Goal: Task Accomplishment & Management: Complete application form

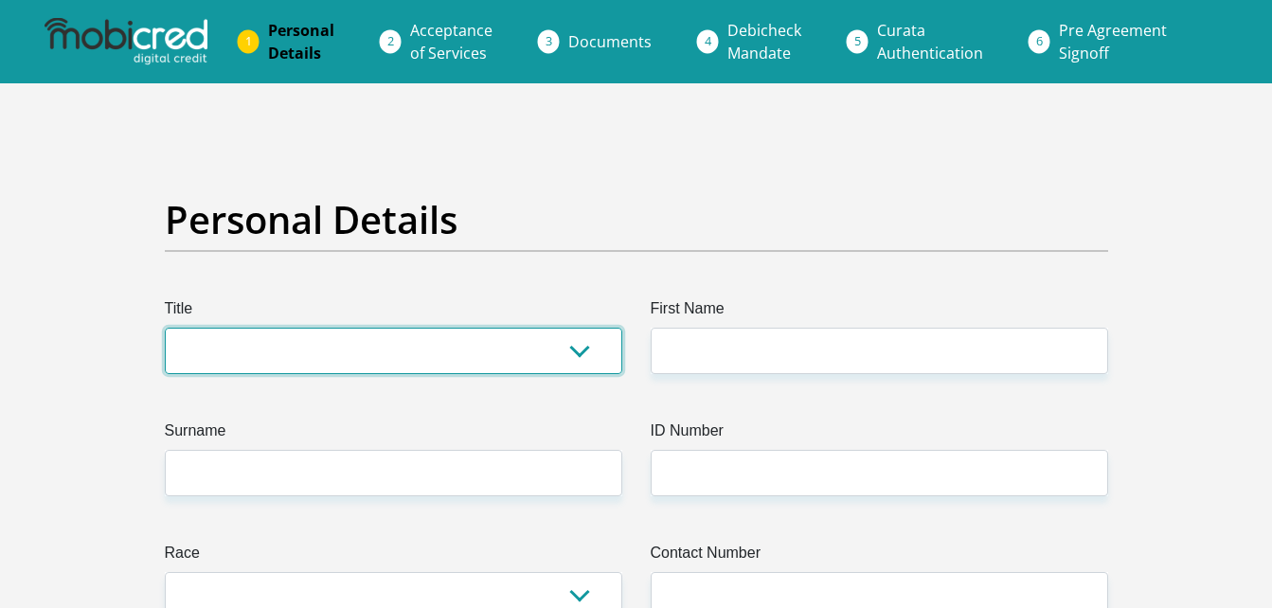
click at [565, 349] on select "Mr Ms Mrs Dr [PERSON_NAME]" at bounding box center [393, 351] width 457 height 46
select select "Mr"
click at [165, 328] on select "Mr Ms Mrs Dr [PERSON_NAME]" at bounding box center [393, 351] width 457 height 46
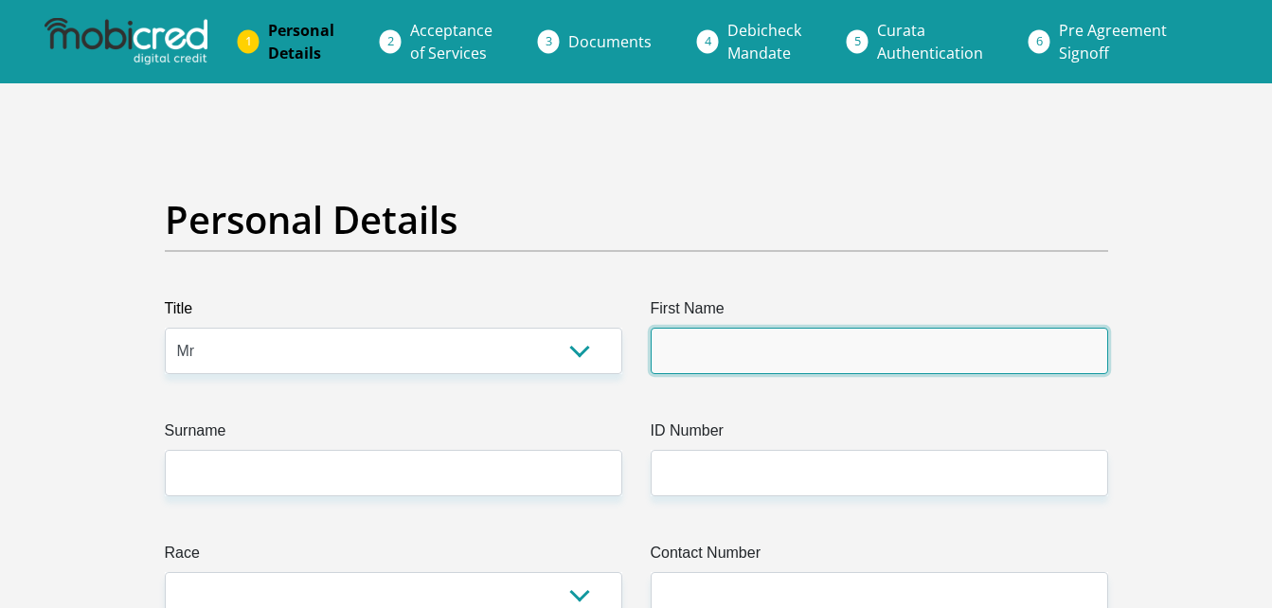
click at [690, 367] on input "First Name" at bounding box center [879, 351] width 457 height 46
type input "[PERSON_NAME]"
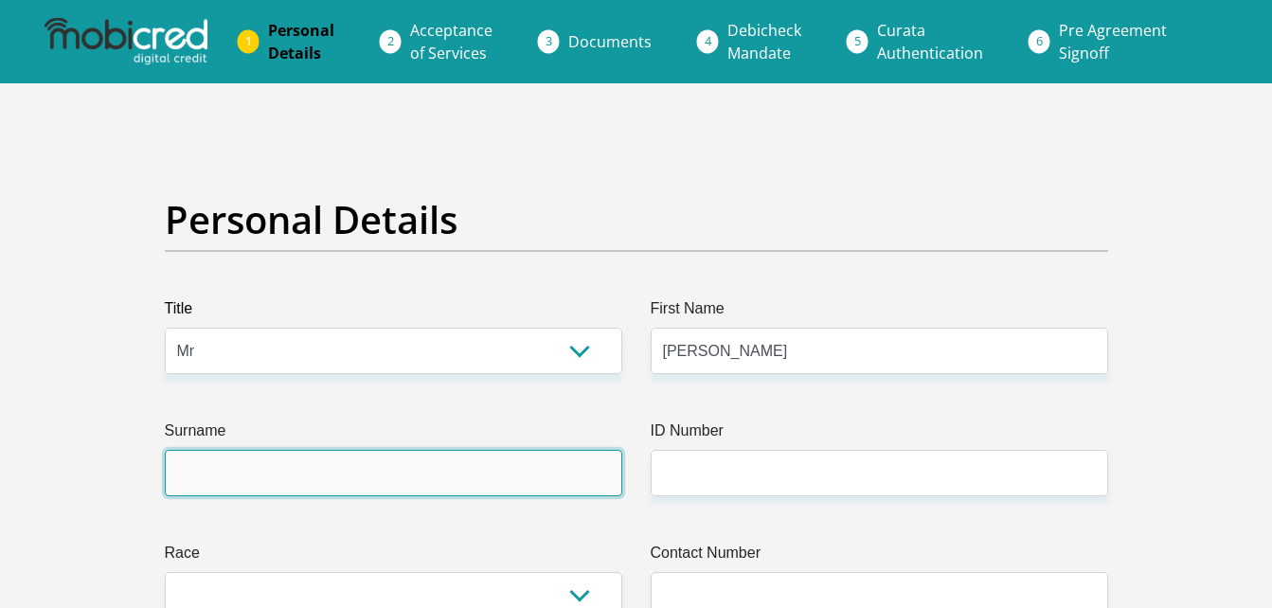
type input "[PERSON_NAME]"
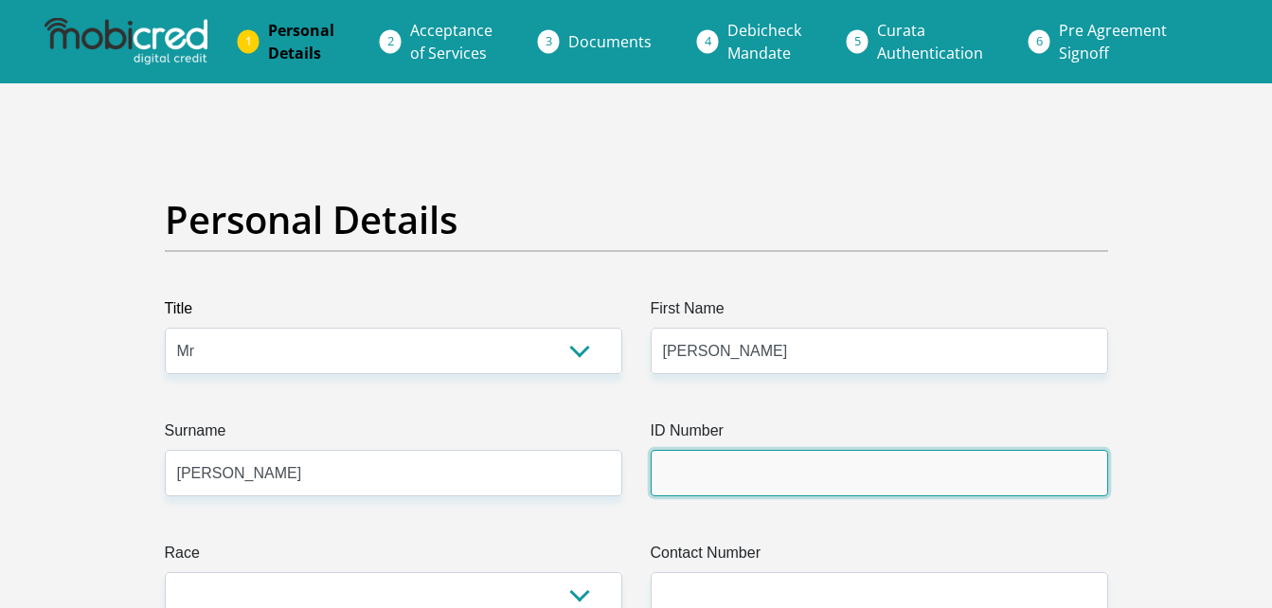
type input "[DOMAIN_NAME]"
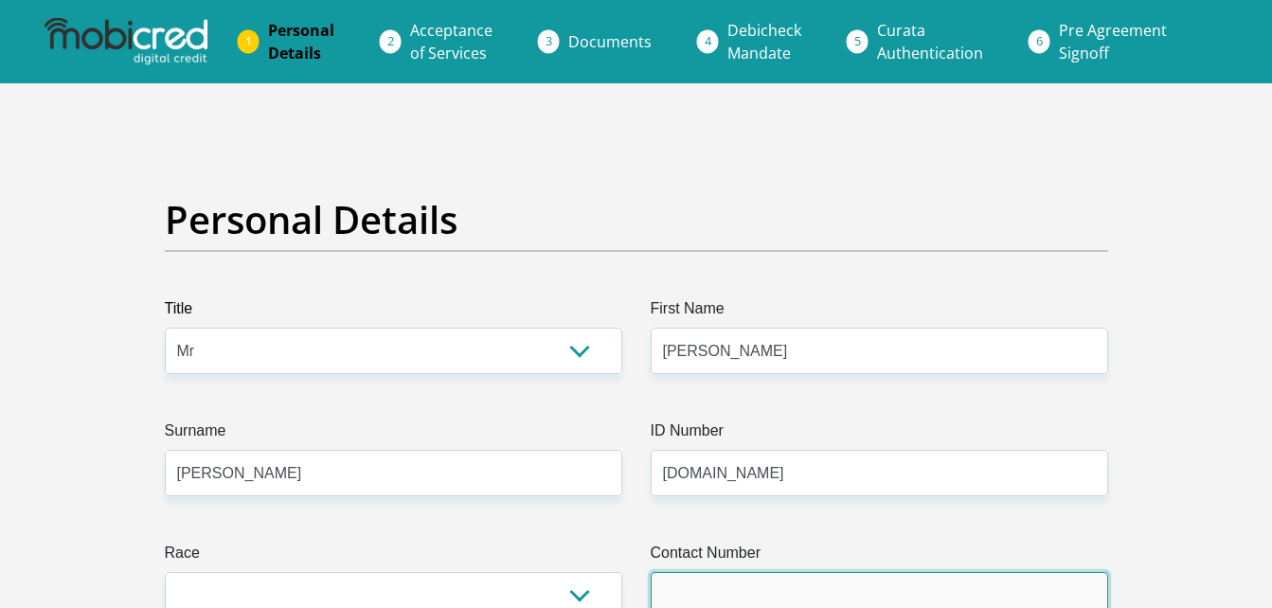
type input "0794437979"
select select "ZAF"
type input "[STREET_ADDRESS][PERSON_NAME]"
type input "Amanzimtoti"
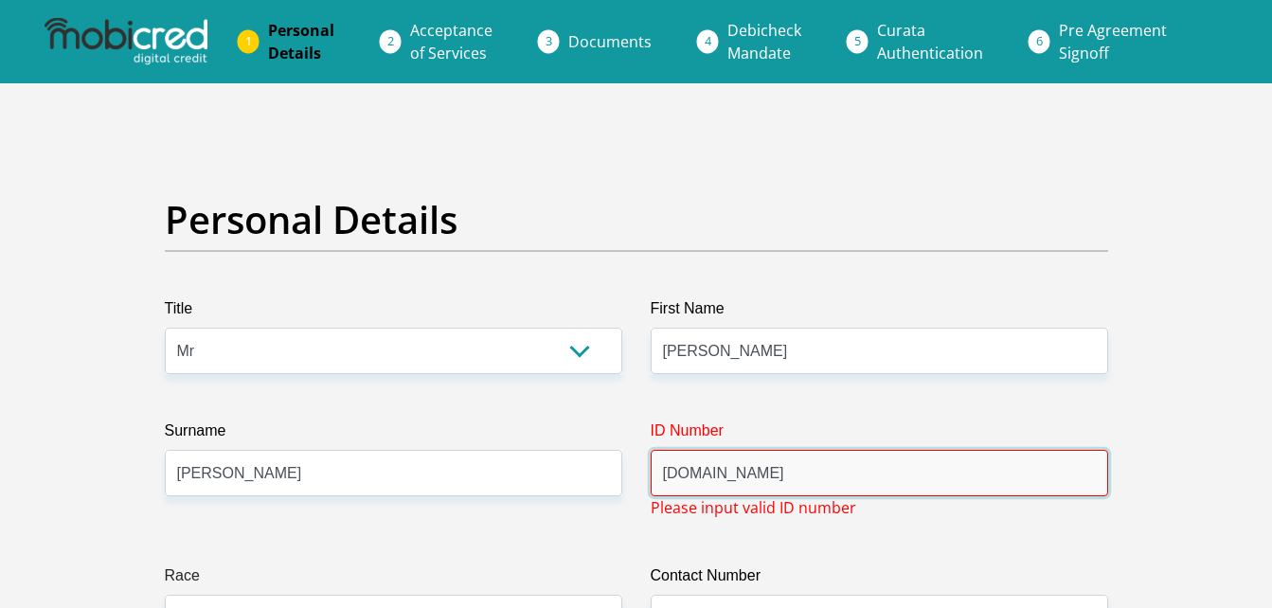
click at [774, 470] on input "[DOMAIN_NAME]" at bounding box center [879, 473] width 457 height 46
drag, startPoint x: 774, startPoint y: 470, endPoint x: 676, endPoint y: 470, distance: 97.6
click at [638, 480] on div "ID Number [DOMAIN_NAME] Please input valid ID number" at bounding box center [879, 469] width 486 height 99
click at [689, 482] on input "ID Number" at bounding box center [879, 473] width 457 height 46
type input "8105015120081"
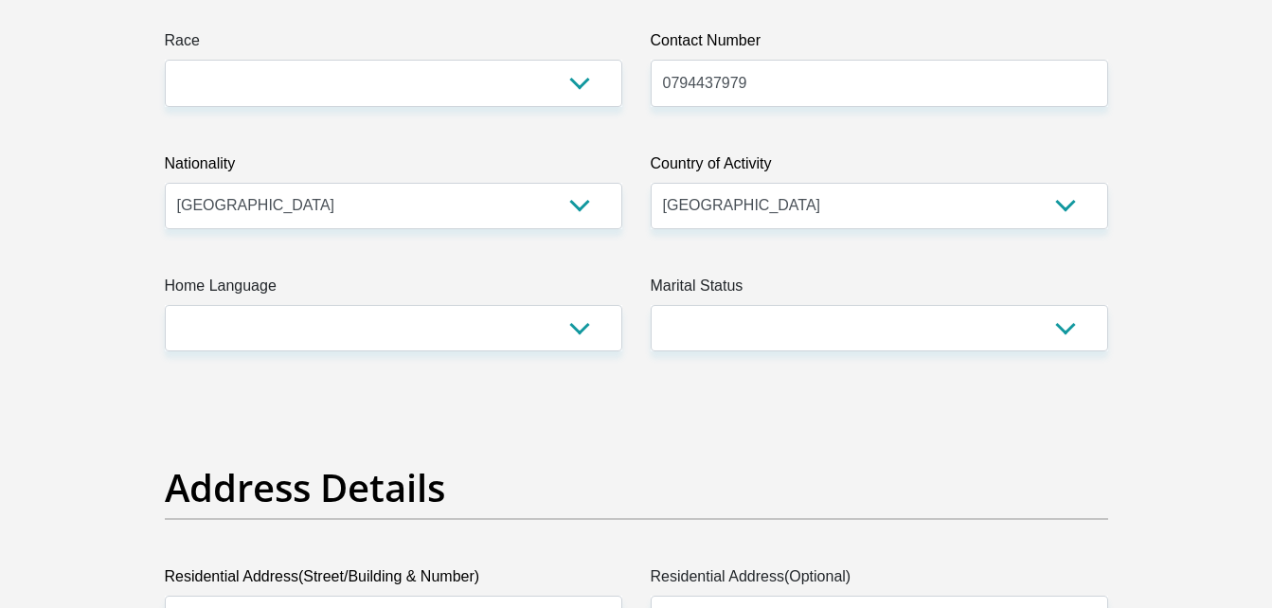
scroll to position [604, 0]
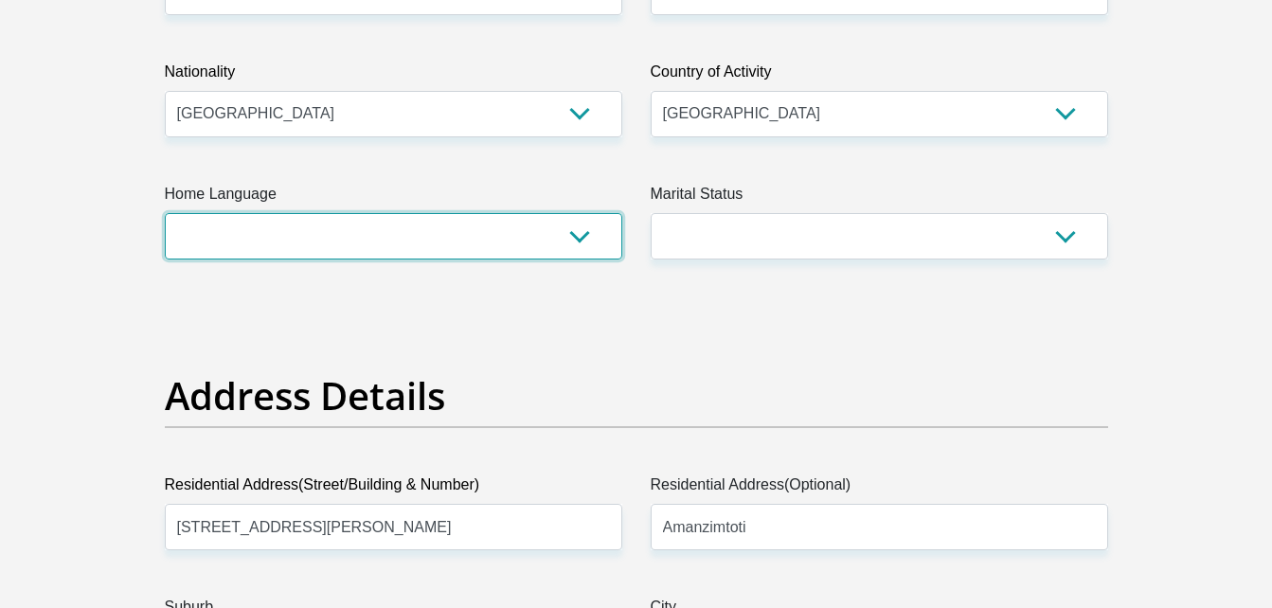
click at [567, 243] on select "Afrikaans English Sepedi South Ndebele Southern Sotho Swati Tsonga Tswana Venda…" at bounding box center [393, 236] width 457 height 46
select select "eng"
click at [165, 213] on select "Afrikaans English Sepedi South Ndebele Southern Sotho Swati Tsonga Tswana Venda…" at bounding box center [393, 236] width 457 height 46
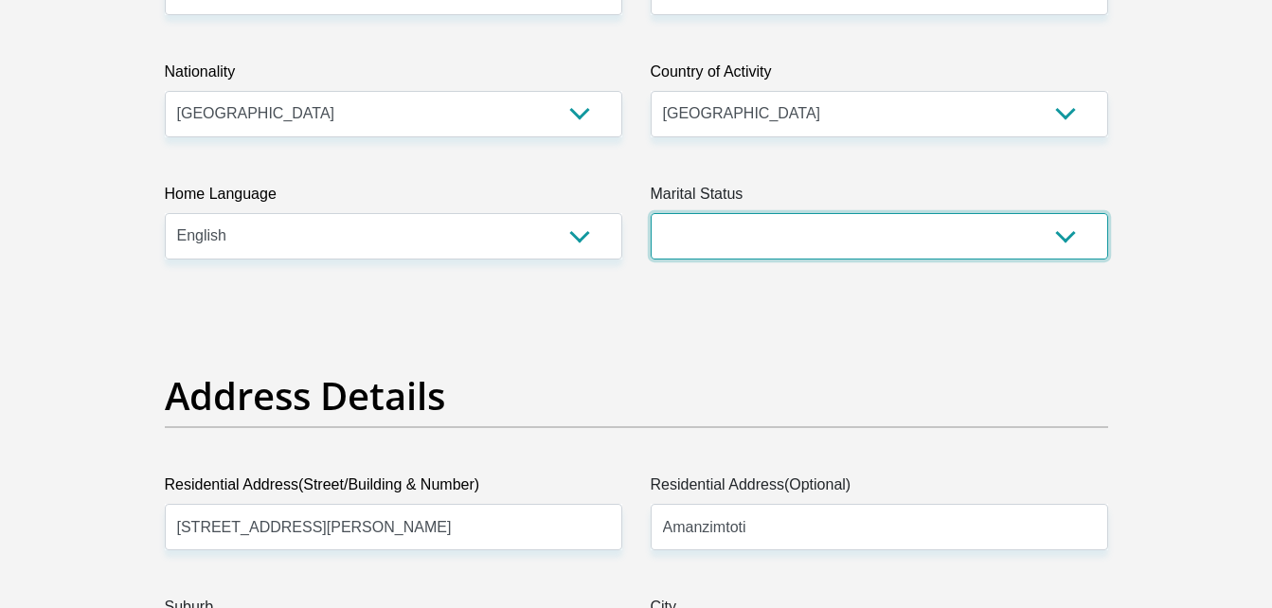
click at [1019, 238] on select "Married ANC Single Divorced Widowed Married COP or Customary Law" at bounding box center [879, 236] width 457 height 46
select select "2"
click at [651, 213] on select "Married ANC Single Divorced Widowed Married COP or Customary Law" at bounding box center [879, 236] width 457 height 46
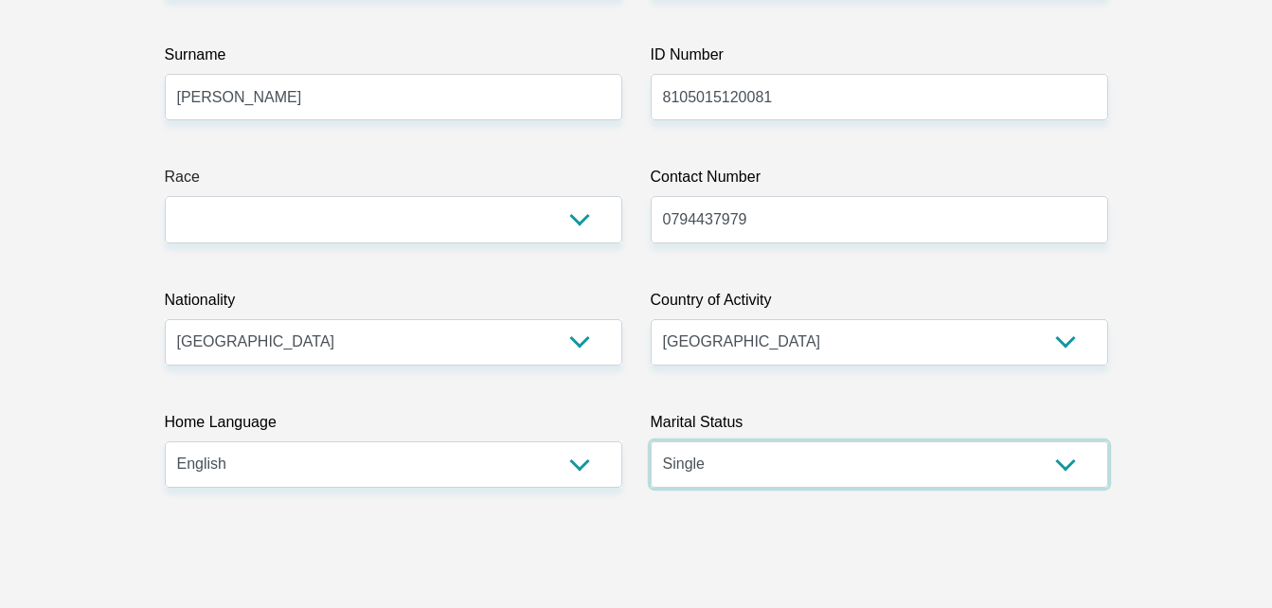
scroll to position [365, 0]
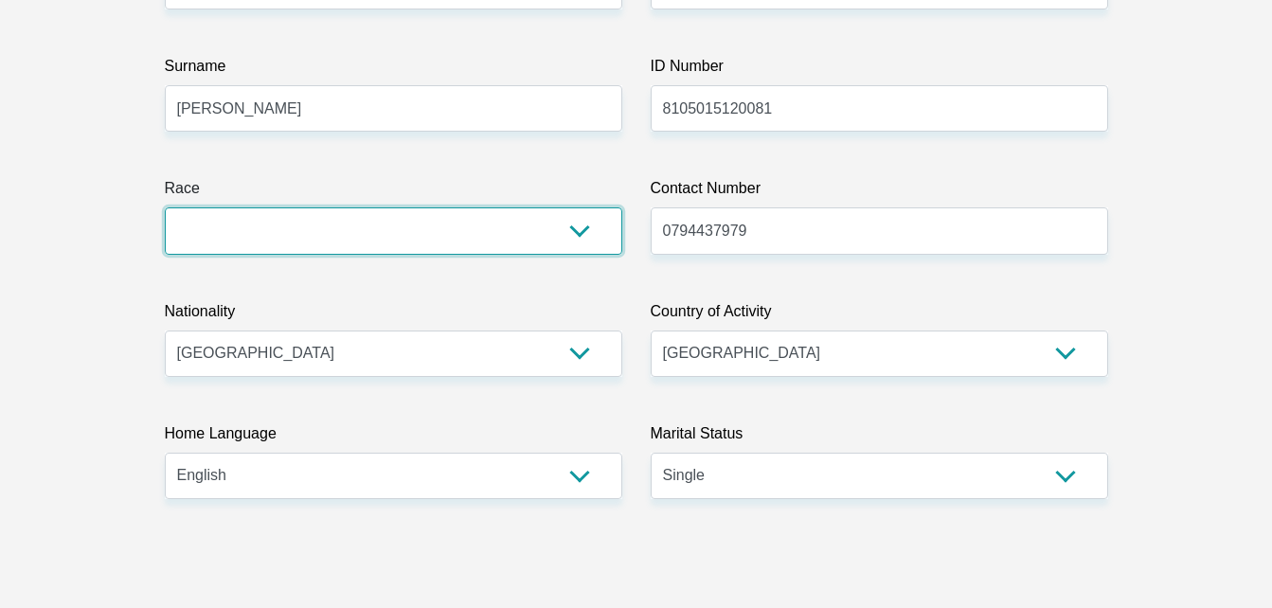
click at [596, 236] on select "Black Coloured Indian White Other" at bounding box center [393, 230] width 457 height 46
select select "4"
click at [165, 207] on select "Black Coloured Indian White Other" at bounding box center [393, 230] width 457 height 46
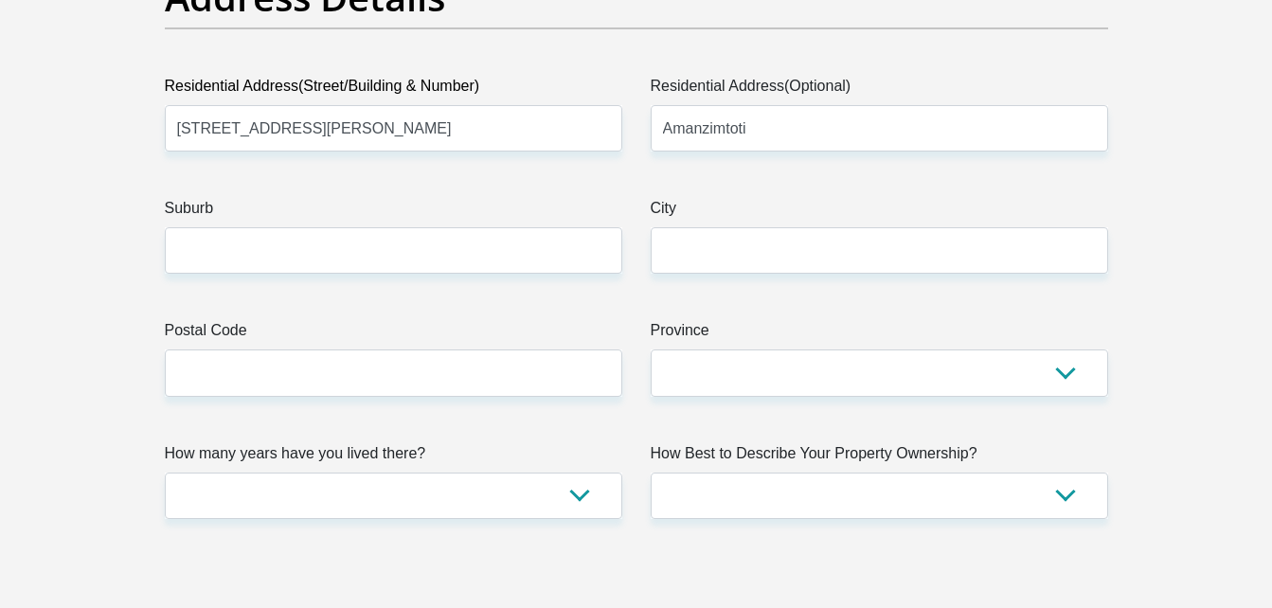
scroll to position [1037, 0]
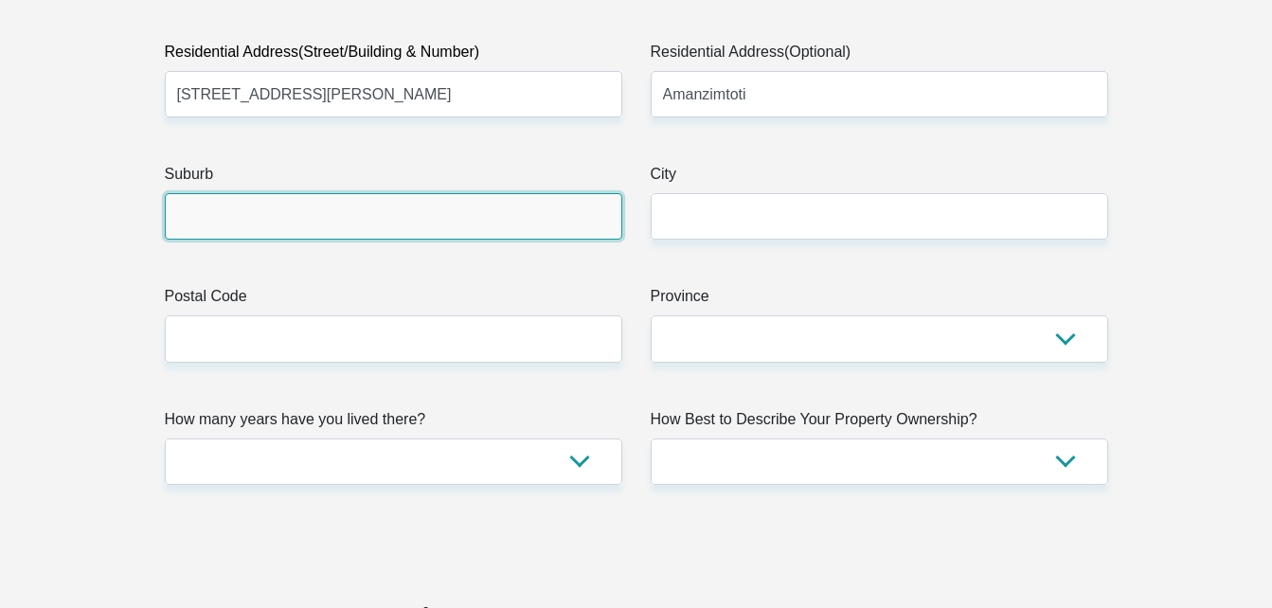
click at [415, 215] on input "Suburb" at bounding box center [393, 216] width 457 height 46
type input "Amanzimtoti"
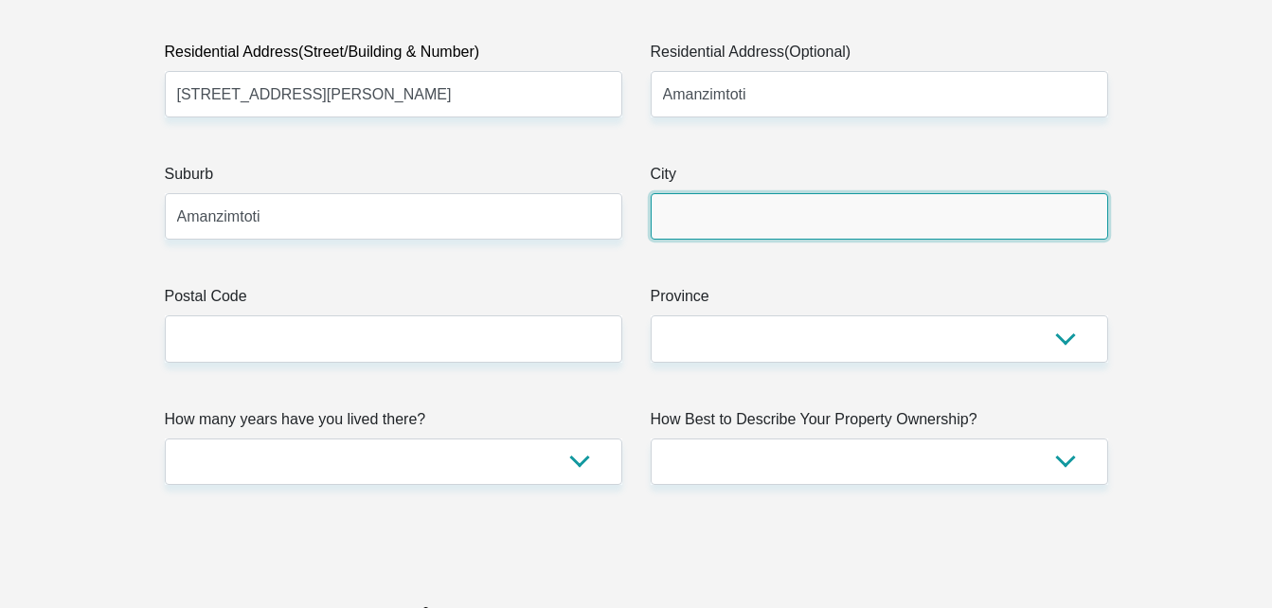
type input "[GEOGRAPHIC_DATA]"
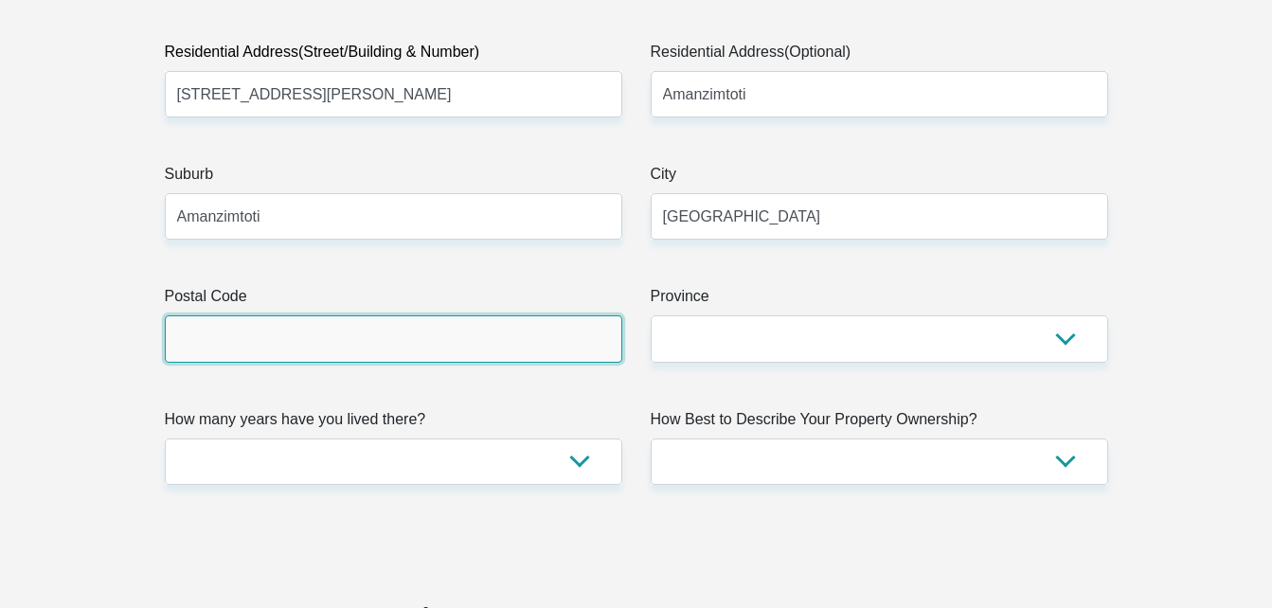
type input "4126"
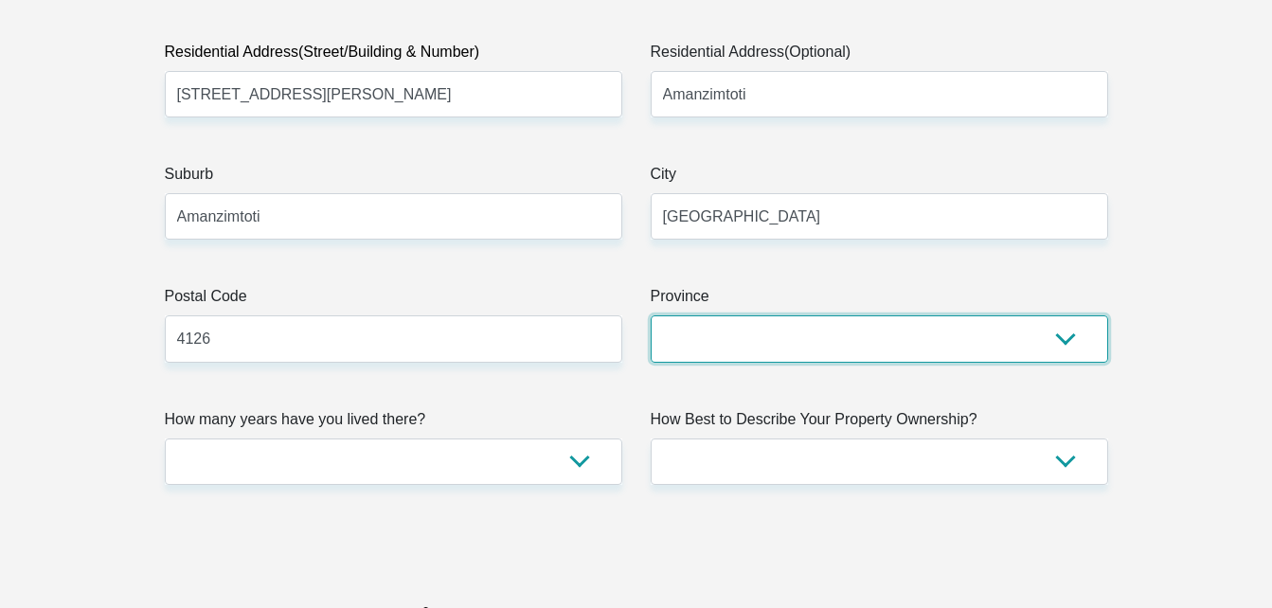
select select "[GEOGRAPHIC_DATA][DATE]"
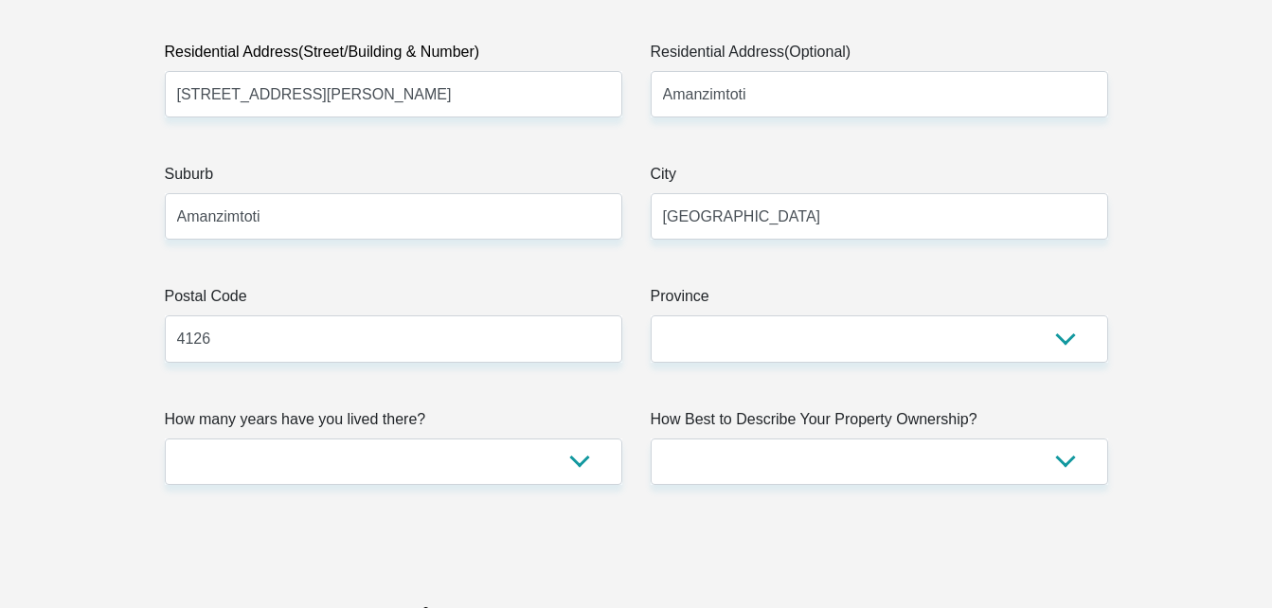
type input "[EMAIL_ADDRESS][DOMAIN_NAME]"
type input "Manowar6900"
type input "17000"
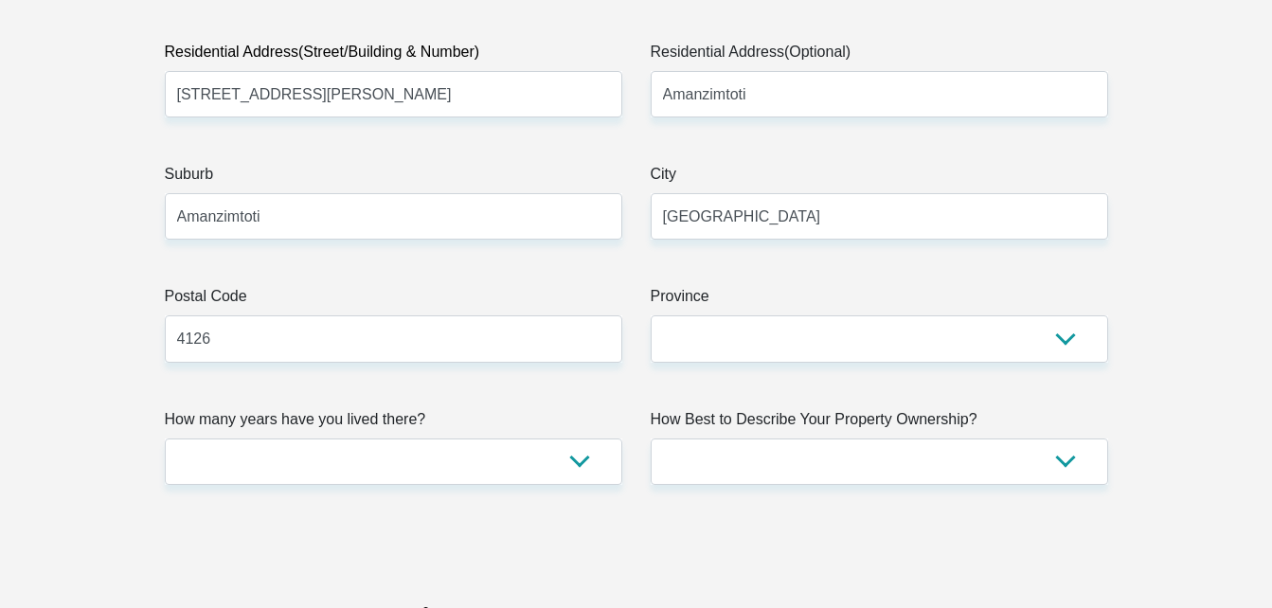
type input "16100"
type input "4500"
type input "0"
type input "686"
type input "2500"
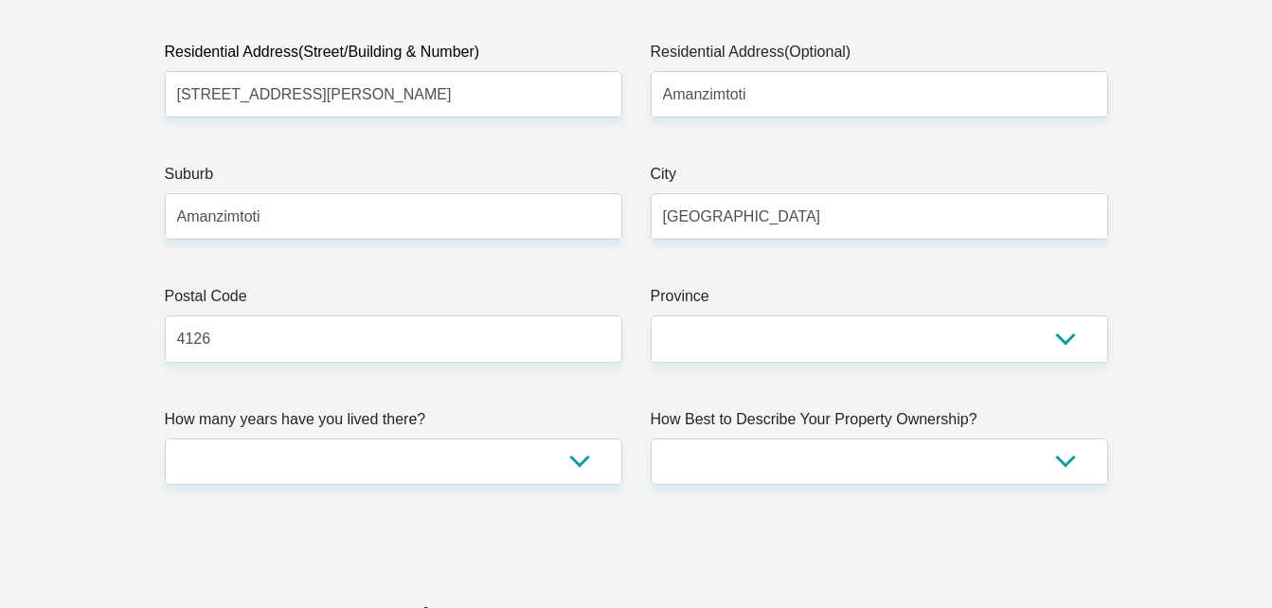
type input "0"
type input "Upworkcom"
type input "0794437979"
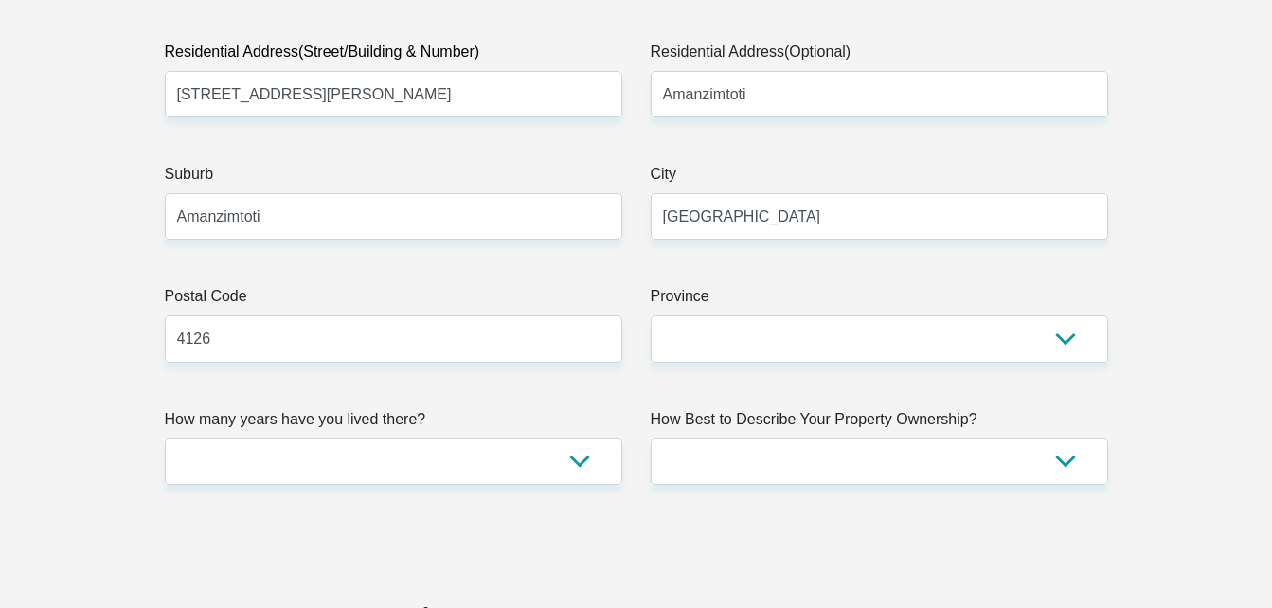
type input "[PERSON_NAME]"
type input "1775970254"
type input "470010"
type input "CAPITEC BANK LIMITED"
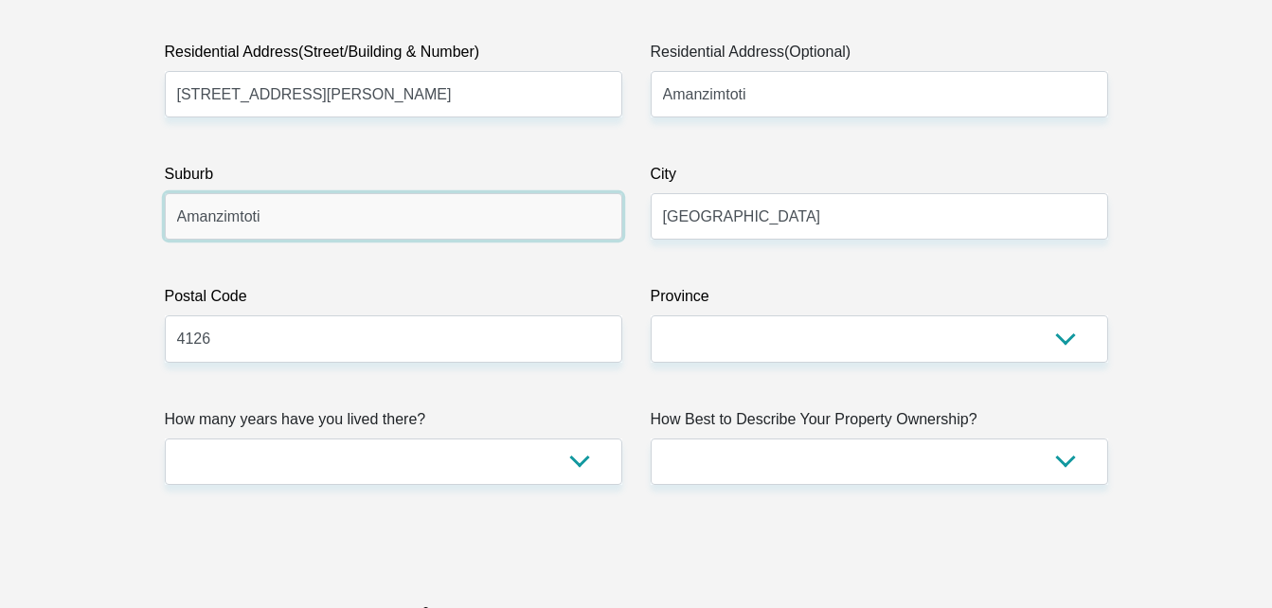
type input "CAPITEC BANK CPC"
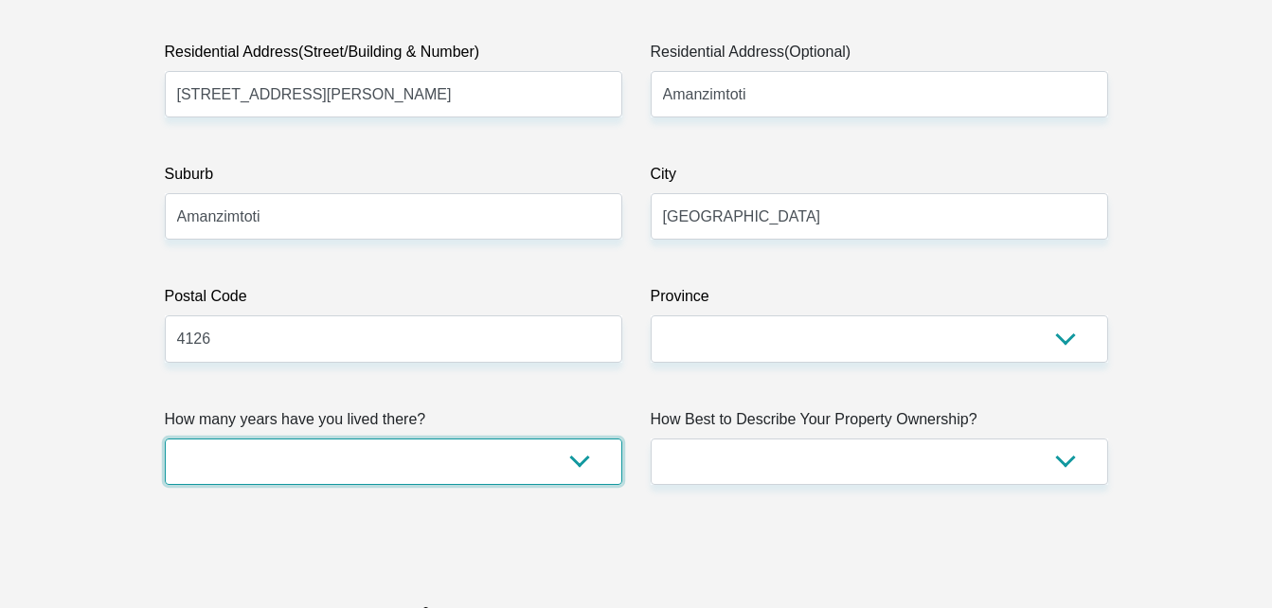
click at [358, 467] on select "less than 1 year 1-3 years 3-5 years 5+ years" at bounding box center [393, 462] width 457 height 46
select select "2"
click at [165, 439] on select "less than 1 year 1-3 years 3-5 years 5+ years" at bounding box center [393, 462] width 457 height 46
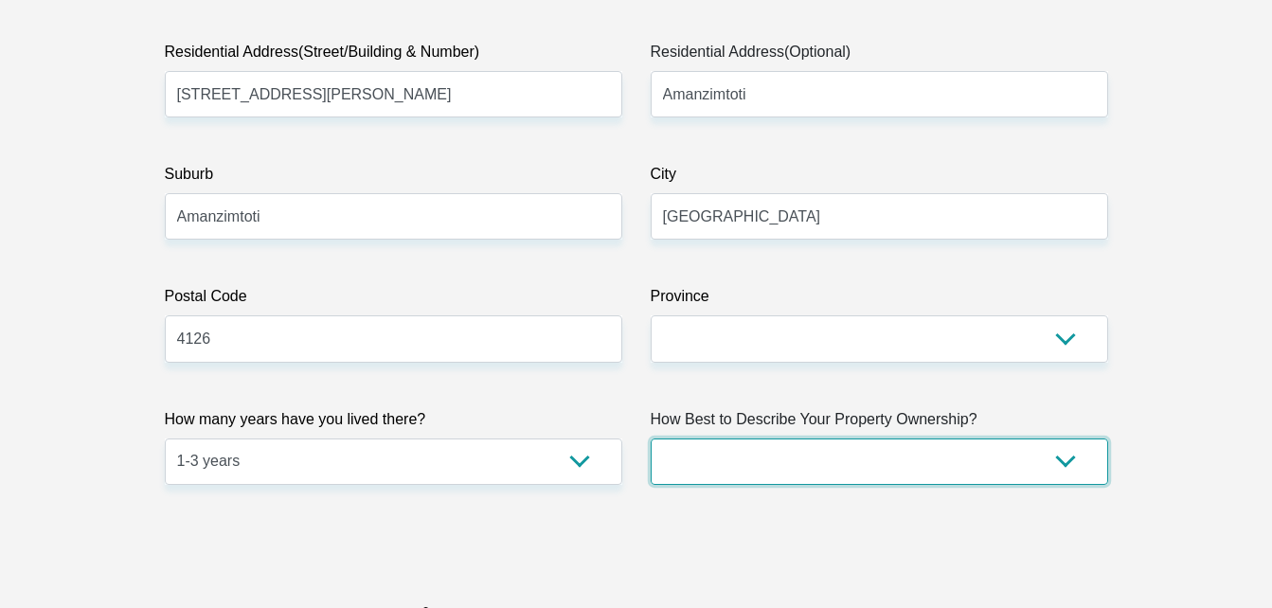
click at [883, 462] on select "Owned Rented Family Owned Company Dwelling" at bounding box center [879, 462] width 457 height 46
select select "Rented"
click at [651, 439] on select "Owned Rented Family Owned Company Dwelling" at bounding box center [879, 462] width 457 height 46
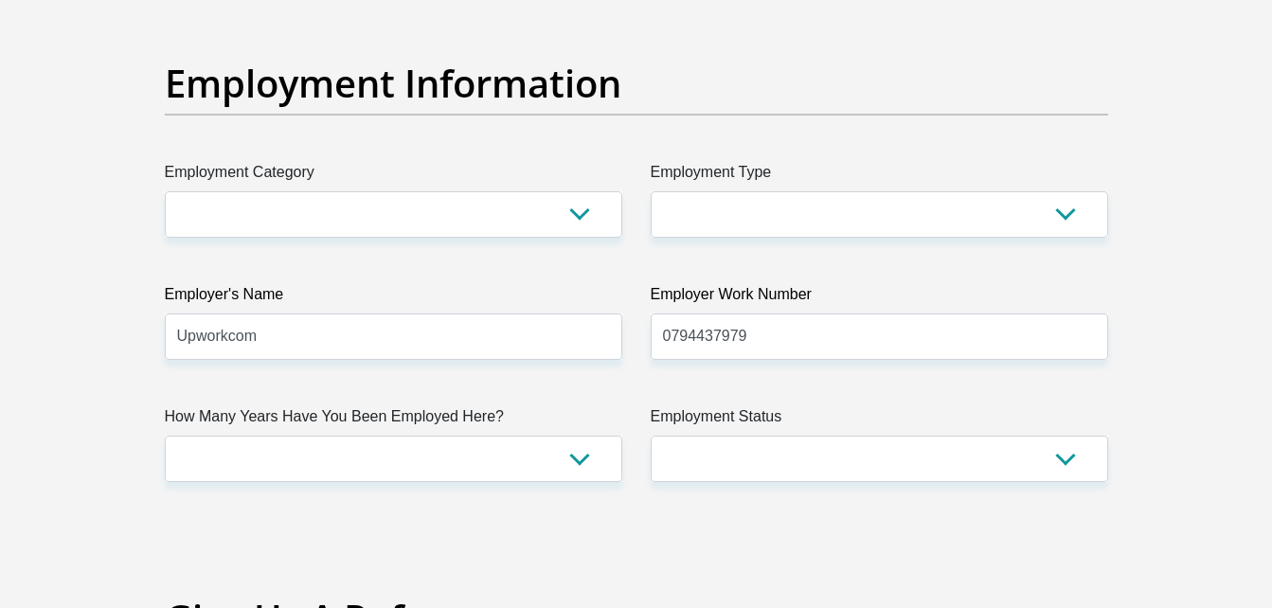
scroll to position [3429, 0]
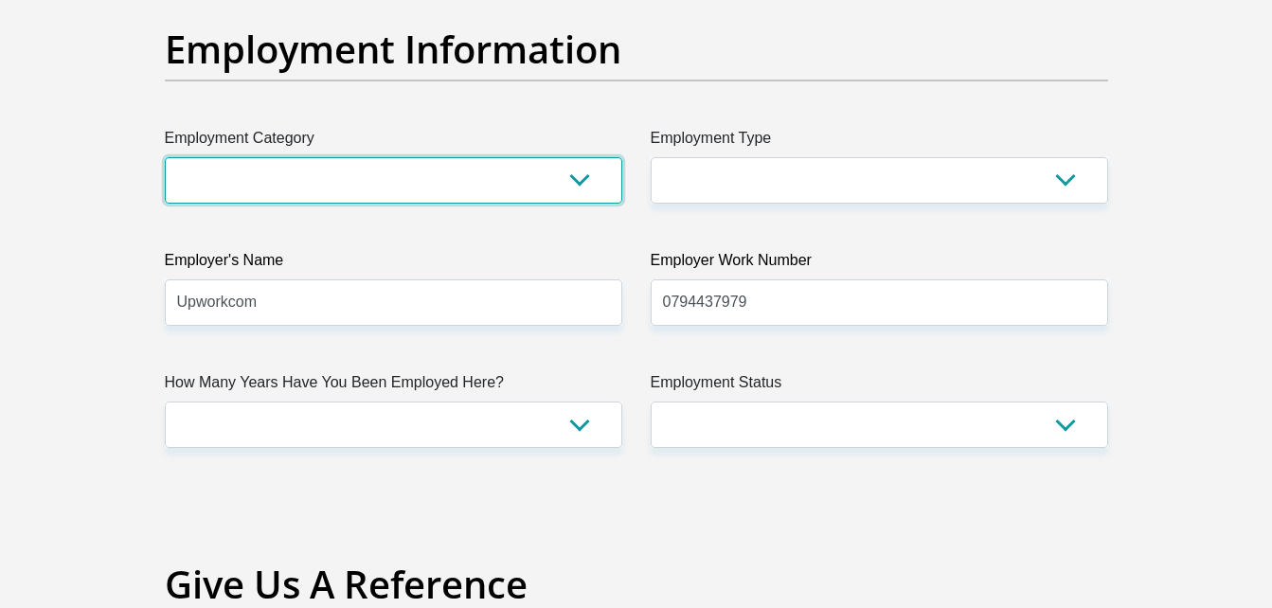
click at [579, 181] on select "AGRICULTURE ALCOHOL & TOBACCO CONSTRUCTION MATERIALS METALLURGY EQUIPMENT FOR R…" at bounding box center [393, 180] width 457 height 46
select select "14"
click at [165, 157] on select "AGRICULTURE ALCOHOL & TOBACCO CONSTRUCTION MATERIALS METALLURGY EQUIPMENT FOR R…" at bounding box center [393, 180] width 457 height 46
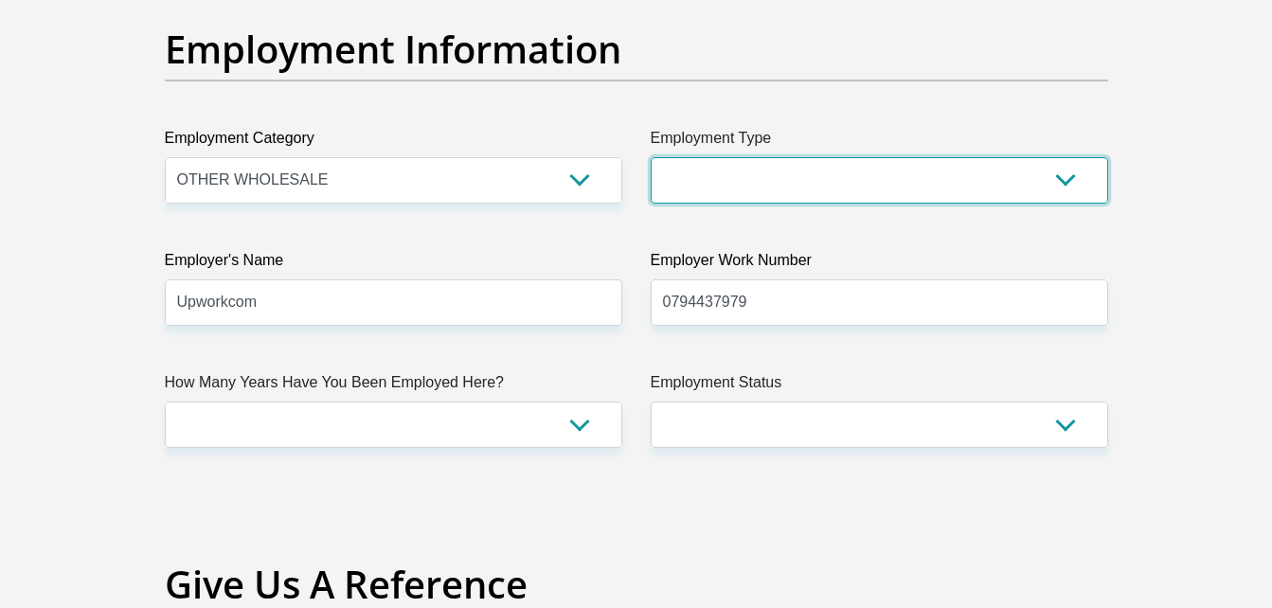
click at [730, 188] on select "College/Lecturer Craft Seller Creative Driver Executive Farmer Forces - Non Com…" at bounding box center [879, 180] width 457 height 46
select select "Creative"
click at [651, 157] on select "College/Lecturer Craft Seller Creative Driver Executive Farmer Forces - Non Com…" at bounding box center [879, 180] width 457 height 46
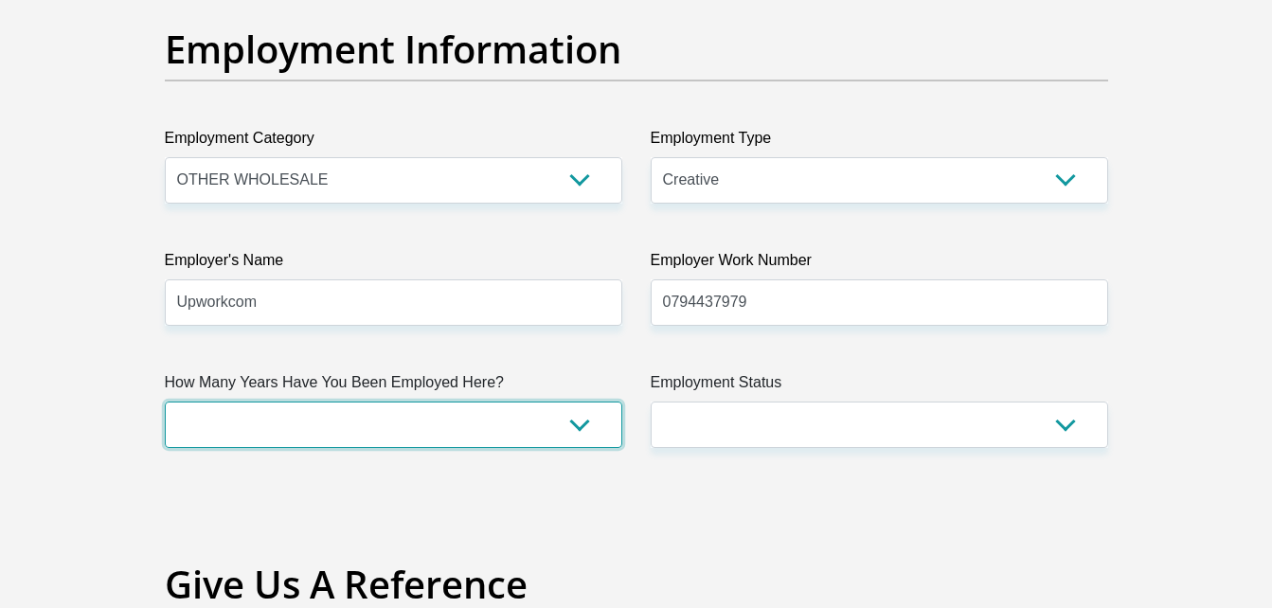
click at [530, 417] on select "less than 1 year 1-3 years 3-5 years 5+ years" at bounding box center [393, 425] width 457 height 46
select select "48"
click at [165, 402] on select "less than 1 year 1-3 years 3-5 years 5+ years" at bounding box center [393, 425] width 457 height 46
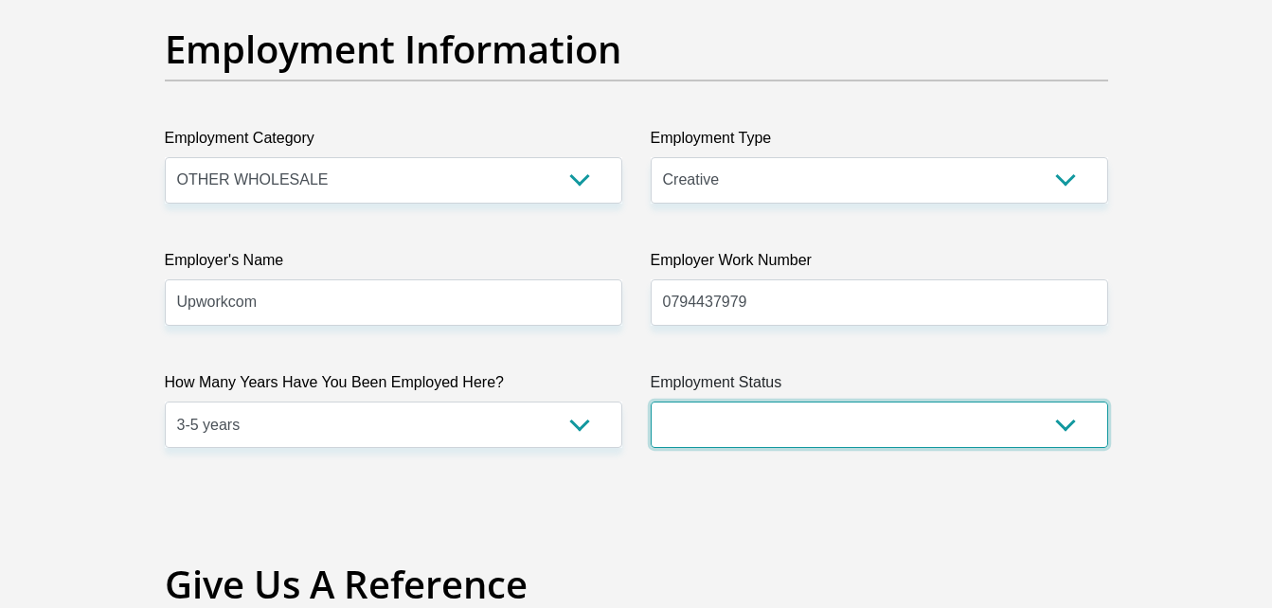
click at [687, 433] on select "Permanent/Full-time Part-time/Casual [DEMOGRAPHIC_DATA] Worker Self-Employed Ho…" at bounding box center [879, 425] width 457 height 46
select select "4"
click at [651, 402] on select "Permanent/Full-time Part-time/Casual [DEMOGRAPHIC_DATA] Worker Self-Employed Ho…" at bounding box center [879, 425] width 457 height 46
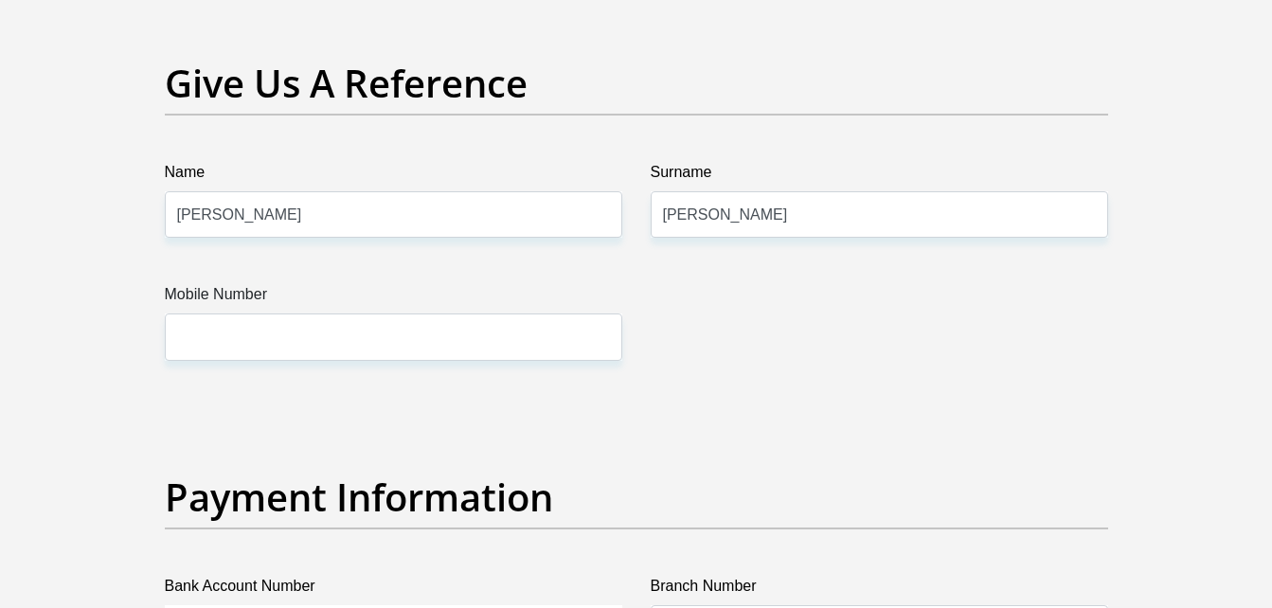
scroll to position [3953, 0]
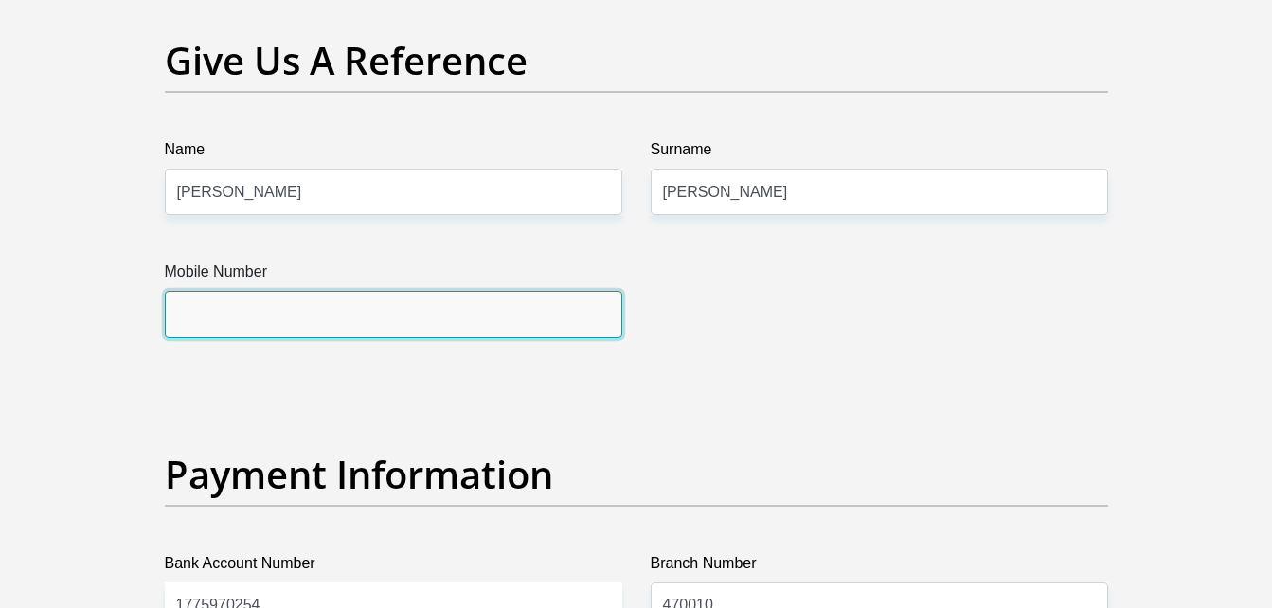
click at [541, 331] on input "Mobile Number" at bounding box center [393, 314] width 457 height 46
type input "0794437979"
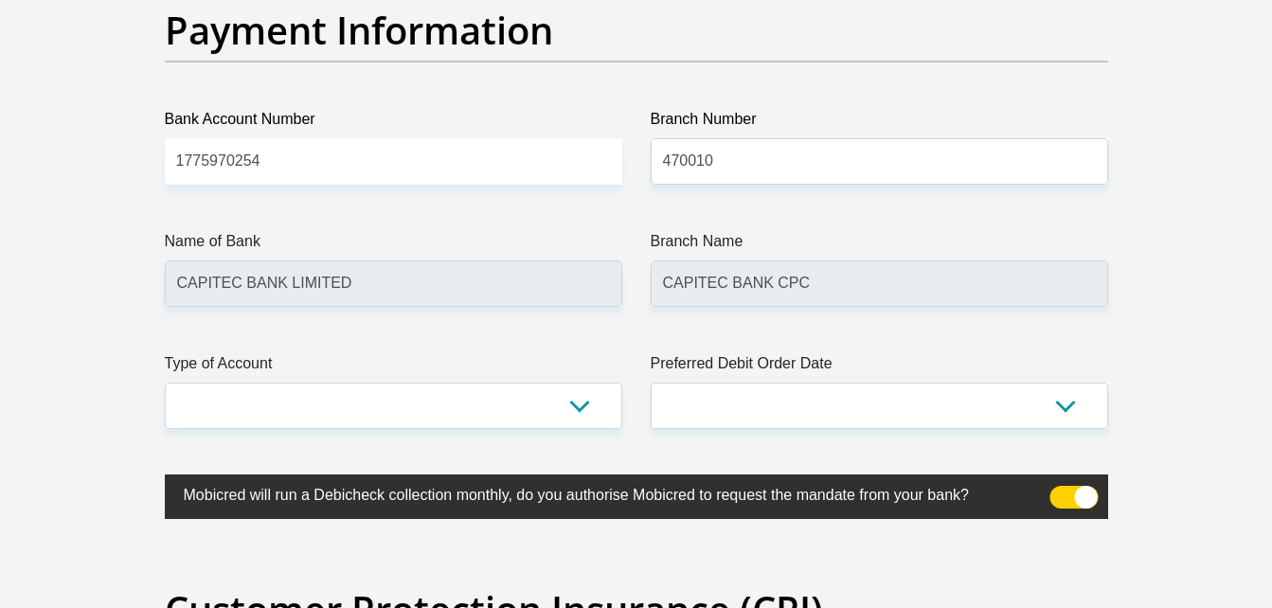
scroll to position [4523, 0]
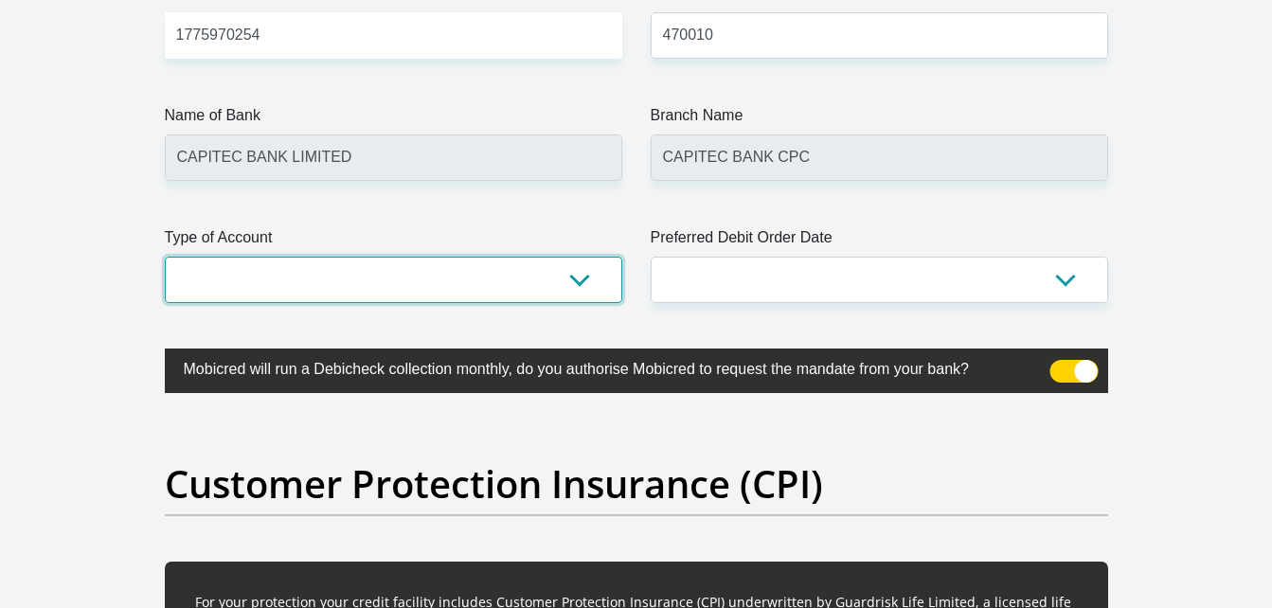
click at [579, 275] on select "Cheque Savings" at bounding box center [393, 280] width 457 height 46
select select "SAV"
click at [165, 257] on select "Cheque Savings" at bounding box center [393, 280] width 457 height 46
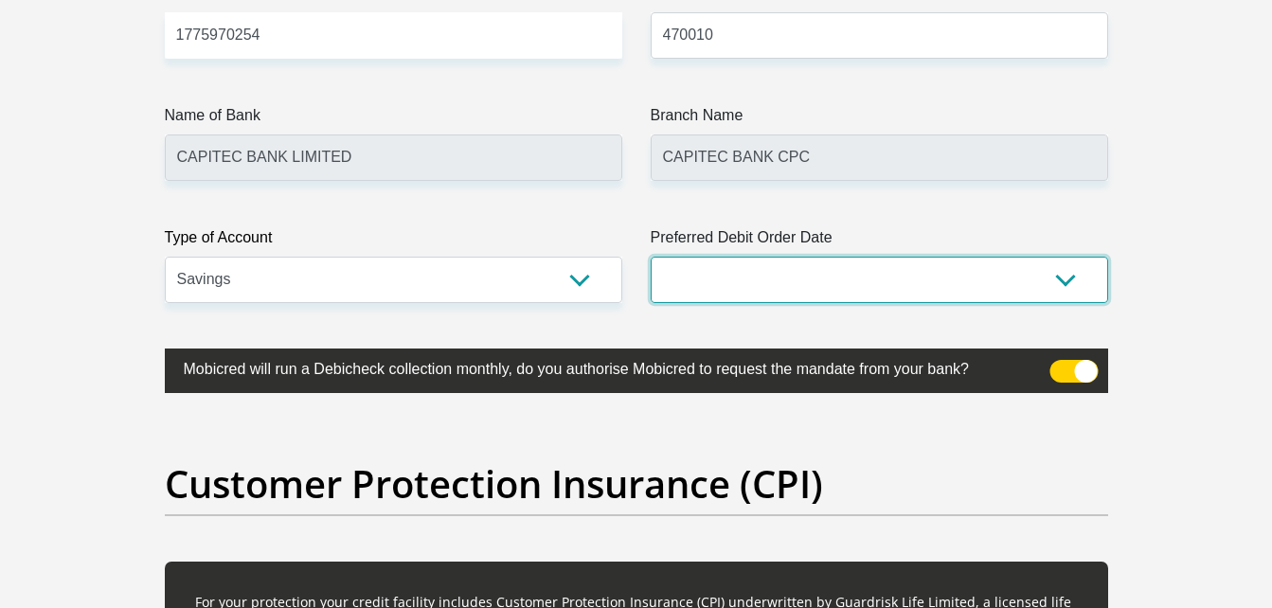
click at [670, 300] on select "1st 2nd 3rd 4th 5th 7th 18th 19th 20th 21st 22nd 23rd 24th 25th 26th 27th 28th …" at bounding box center [879, 280] width 457 height 46
select select "22"
click at [651, 257] on select "1st 2nd 3rd 4th 5th 7th 18th 19th 20th 21st 22nd 23rd 24th 25th 26th 27th 28th …" at bounding box center [879, 280] width 457 height 46
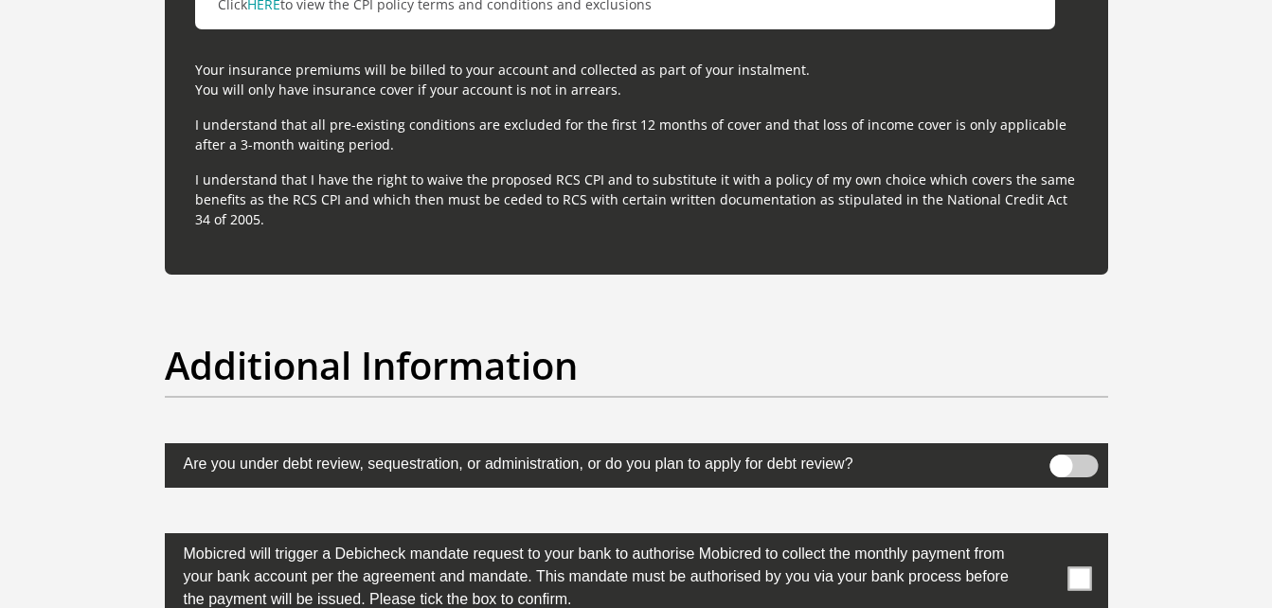
scroll to position [5856, 0]
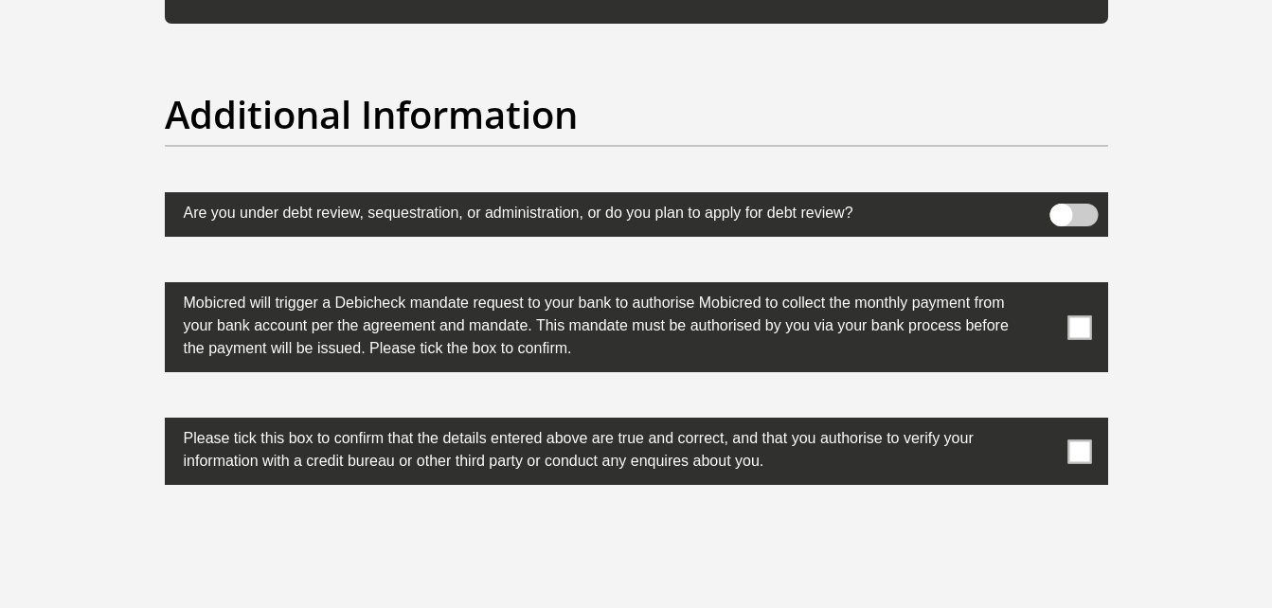
click at [1077, 330] on span at bounding box center [1079, 327] width 24 height 24
click at [1042, 287] on input "checkbox" at bounding box center [1042, 287] width 0 height 0
click at [1078, 457] on span at bounding box center [1079, 451] width 24 height 24
click at [1042, 422] on input "checkbox" at bounding box center [1042, 422] width 0 height 0
